Goal: Task Accomplishment & Management: Manage account settings

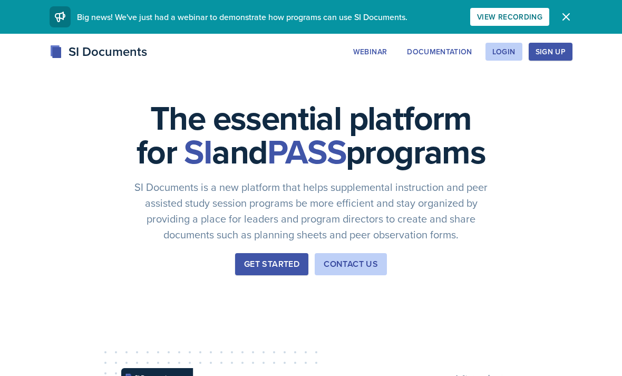
click at [508, 55] on div "Login" at bounding box center [503, 51] width 23 height 8
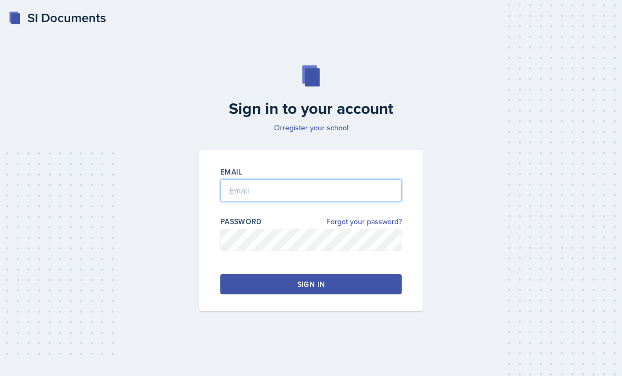
click at [321, 201] on input "email" at bounding box center [310, 190] width 181 height 22
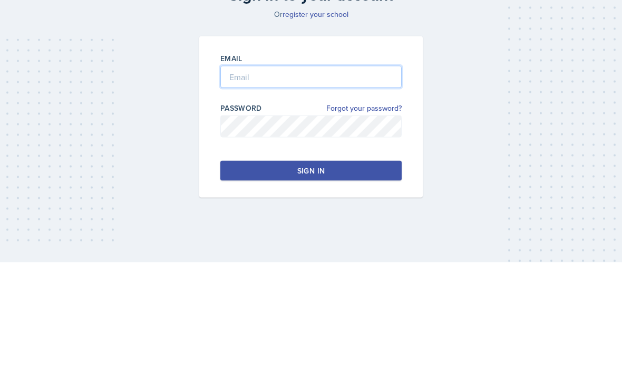
type input "[DOMAIN_NAME]"
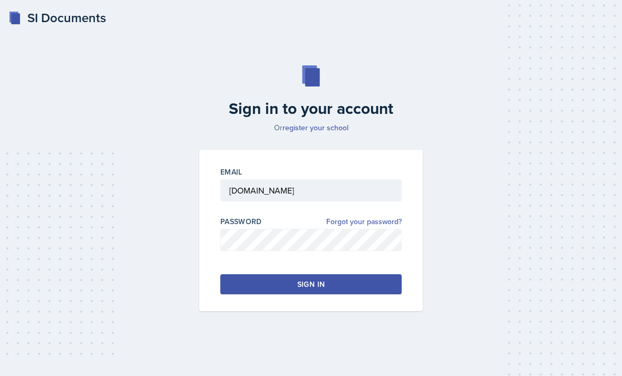
click at [340, 274] on button "Sign in" at bounding box center [310, 284] width 181 height 20
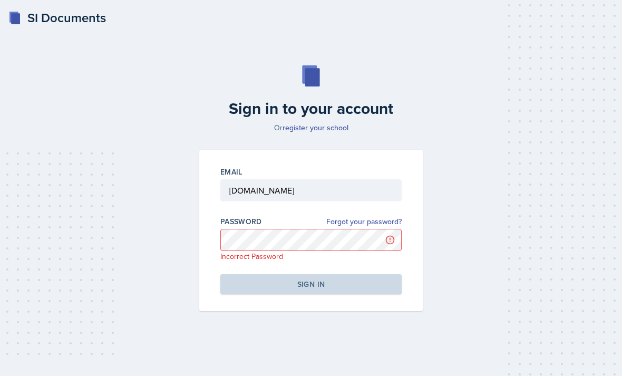
click at [372, 216] on link "Forgot your password?" at bounding box center [363, 221] width 75 height 11
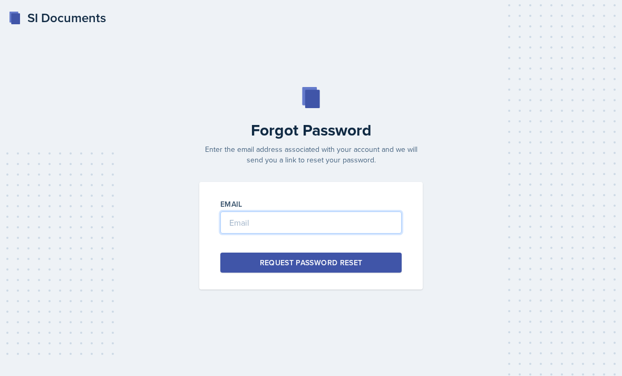
click at [355, 234] on input "email" at bounding box center [310, 222] width 181 height 22
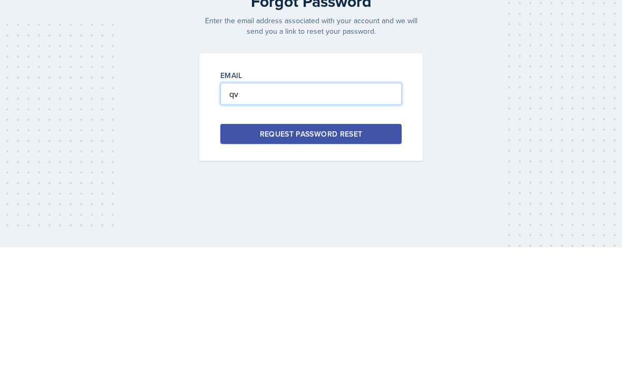
type input "q"
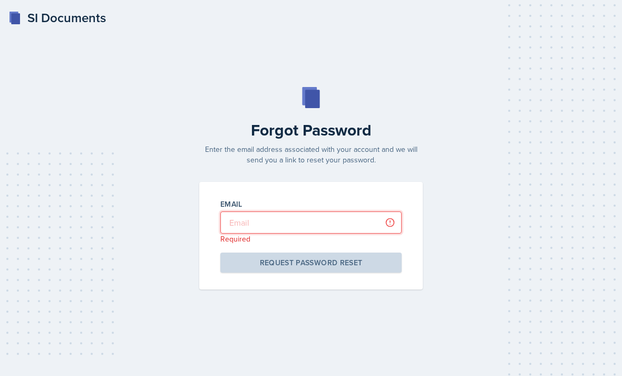
click at [313, 211] on input "email" at bounding box center [310, 222] width 181 height 22
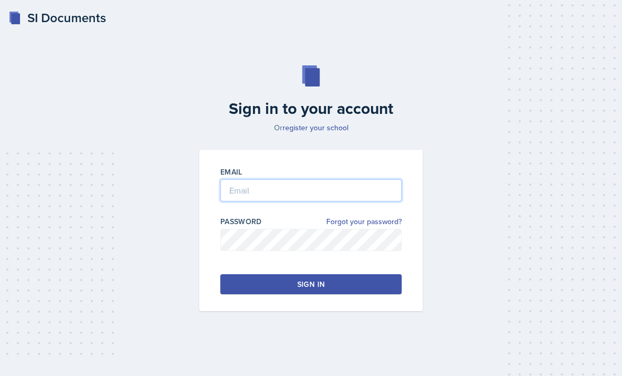
click at [293, 179] on input "email" at bounding box center [310, 190] width 181 height 22
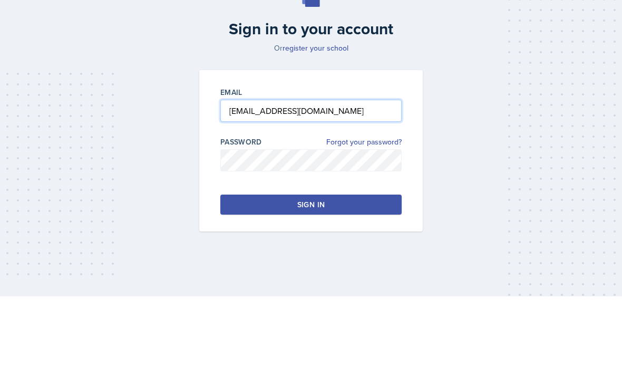
type input "arich184@students.kennesaw.edu"
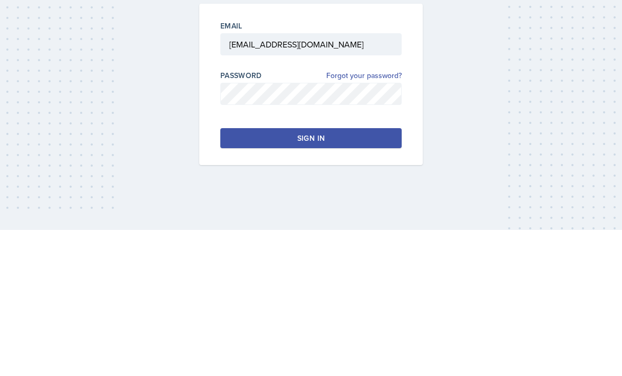
click at [334, 274] on button "Sign in" at bounding box center [310, 284] width 181 height 20
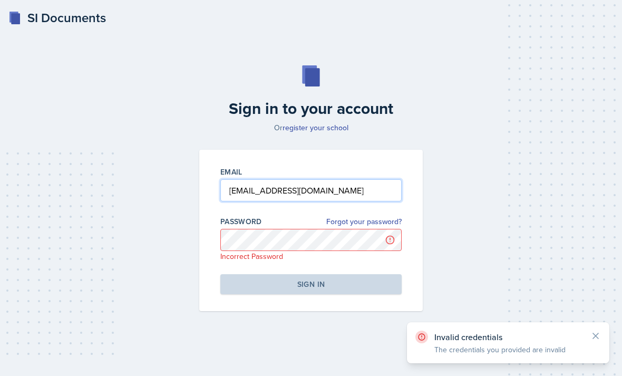
click at [363, 181] on input "arich184@students.kennesaw.edu" at bounding box center [310, 190] width 181 height 22
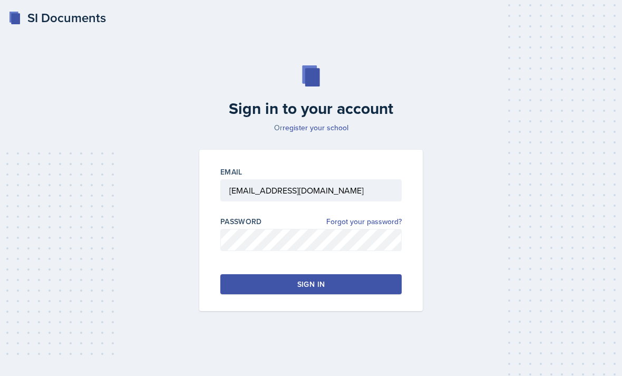
click at [279, 274] on button "Sign in" at bounding box center [310, 284] width 181 height 20
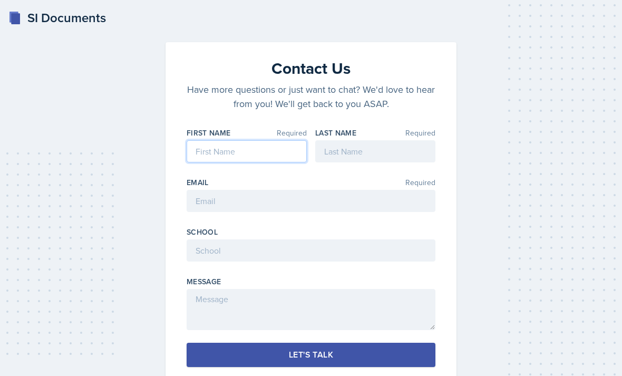
click at [283, 152] on input at bounding box center [247, 151] width 120 height 22
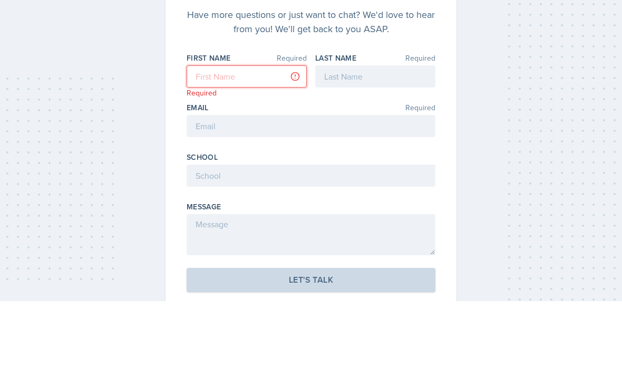
scroll to position [34, 0]
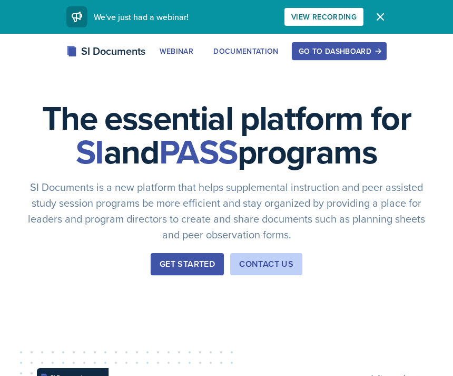
click at [345, 55] on div "Go to Dashboard" at bounding box center [339, 51] width 81 height 8
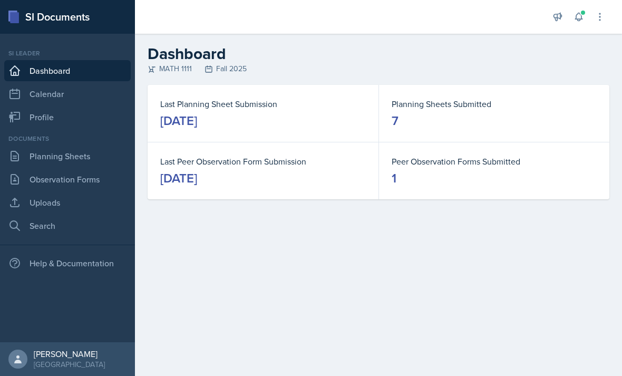
click at [83, 120] on link "Profile" at bounding box center [67, 117] width 127 height 21
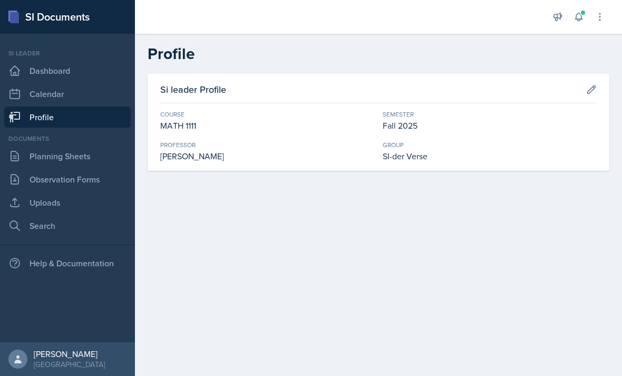
click at [100, 161] on link "Planning Sheets" at bounding box center [67, 156] width 127 height 21
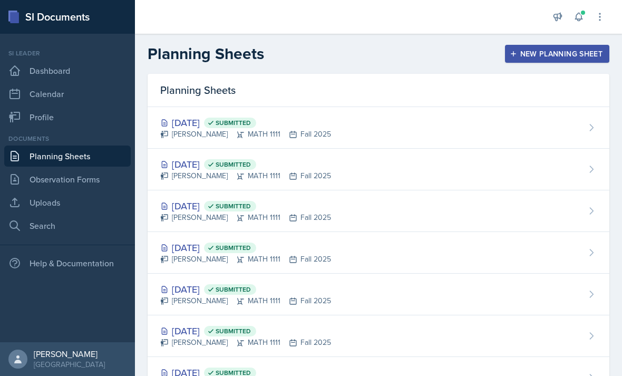
click at [95, 98] on link "Calendar" at bounding box center [67, 93] width 127 height 21
